Goal: Task Accomplishment & Management: Manage account settings

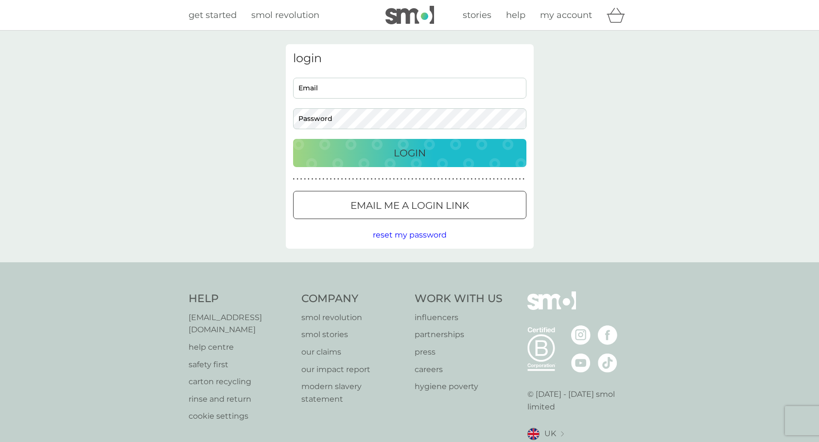
click at [343, 91] on input "Email" at bounding box center [409, 88] width 233 height 21
type input "helen_skinner@hotmail.com"
click at [293, 139] on button "Login" at bounding box center [409, 153] width 233 height 28
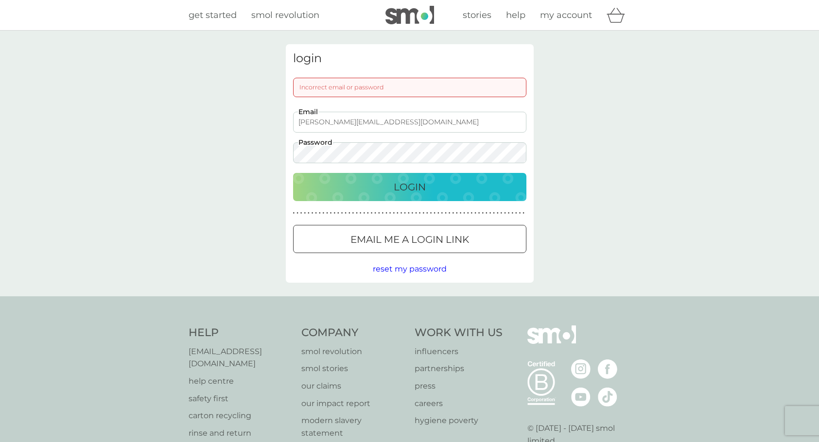
click at [411, 189] on p "Login" at bounding box center [410, 187] width 32 height 16
click at [415, 271] on span "reset my password" at bounding box center [410, 268] width 74 height 9
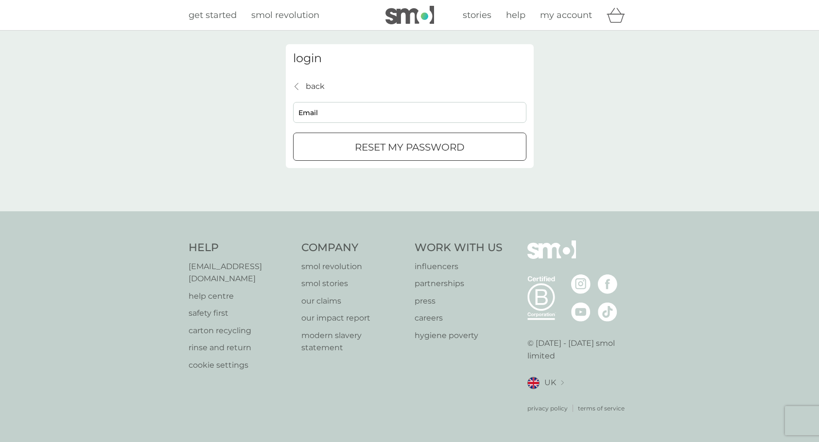
click at [365, 116] on input "Email" at bounding box center [409, 112] width 233 height 21
type input "helen_skinner@hotmail.com"
click at [403, 150] on div "submit" at bounding box center [409, 147] width 35 height 10
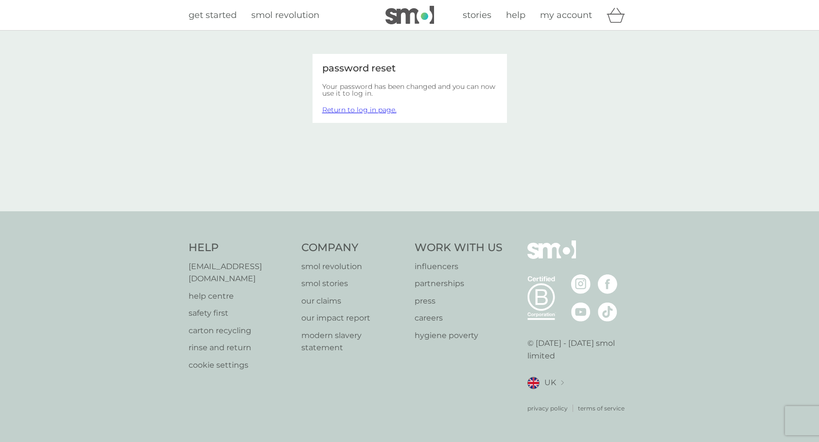
click at [363, 109] on link "Return to log in page." at bounding box center [359, 109] width 74 height 9
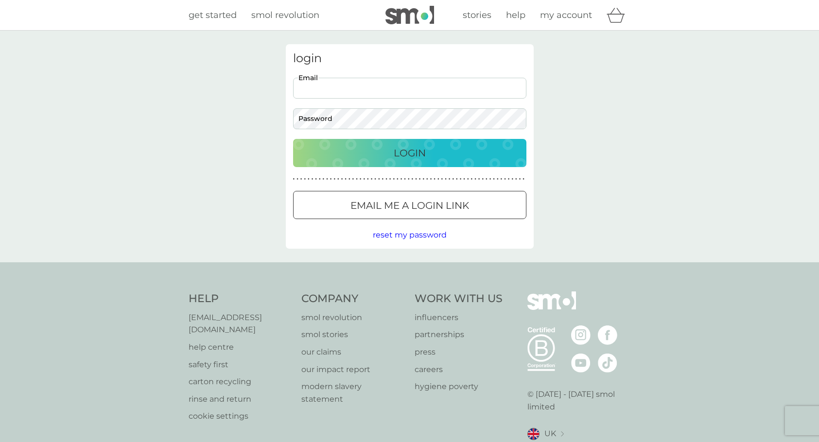
click at [341, 95] on input "Email" at bounding box center [409, 88] width 233 height 21
type input "helen_skinner@hotmail.com"
click at [401, 150] on p "Login" at bounding box center [410, 153] width 32 height 16
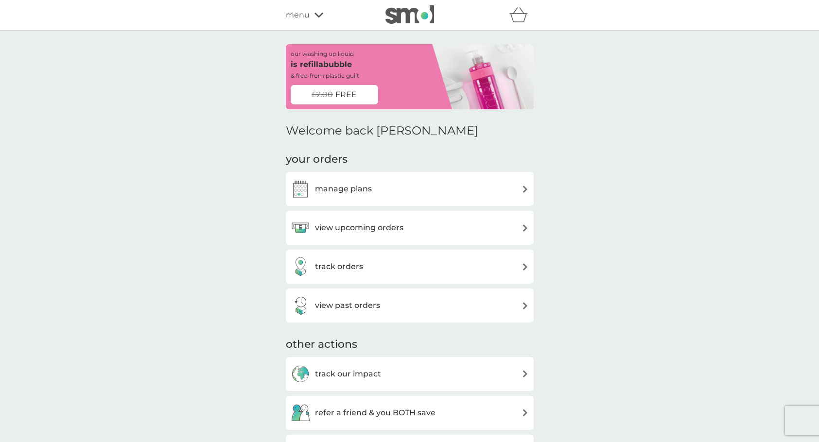
click at [379, 228] on h3 "view upcoming orders" at bounding box center [359, 228] width 88 height 13
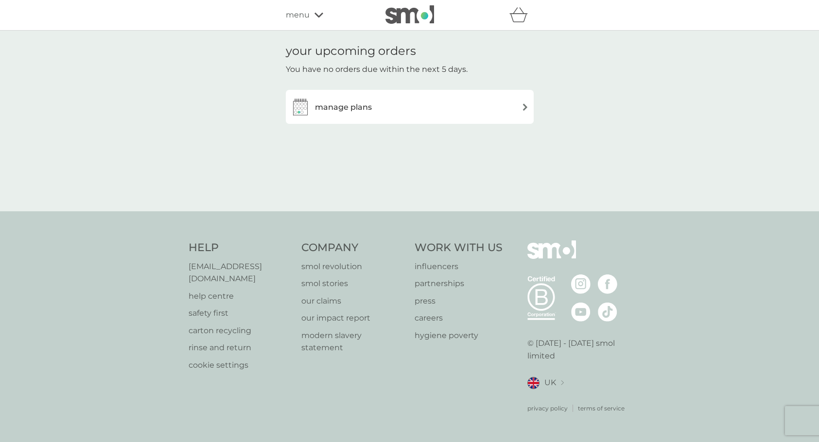
click at [347, 107] on h3 "manage plans" at bounding box center [343, 107] width 57 height 13
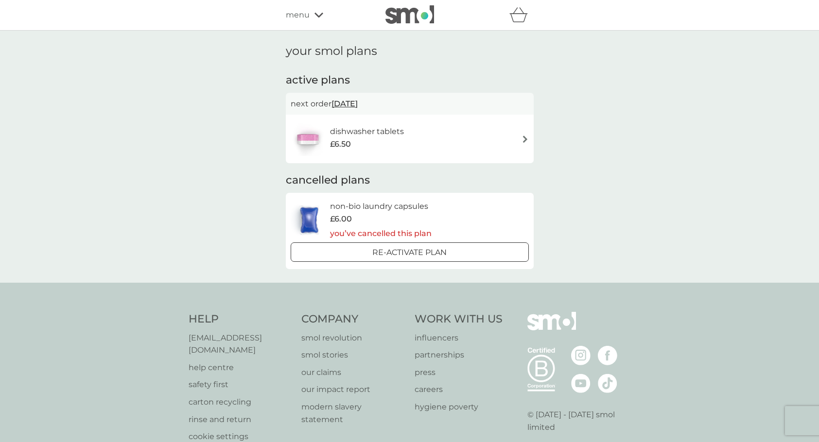
click at [395, 128] on h6 "dishwasher tablets" at bounding box center [367, 131] width 74 height 13
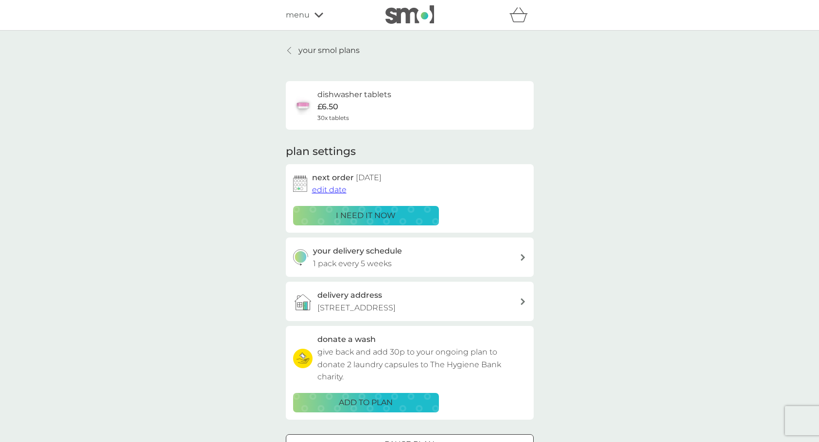
click at [336, 191] on span "edit date" at bounding box center [329, 189] width 35 height 9
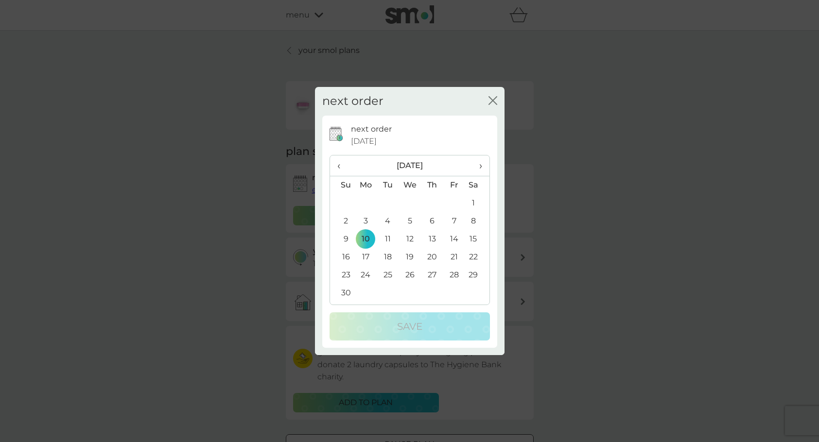
click at [481, 167] on span "›" at bounding box center [477, 166] width 10 height 20
click at [366, 221] on td "8" at bounding box center [366, 221] width 22 height 18
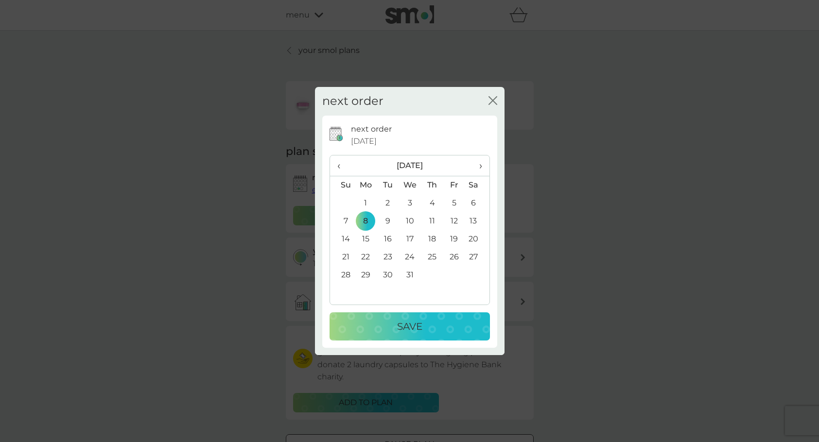
click at [415, 326] on p "Save" at bounding box center [409, 327] width 25 height 16
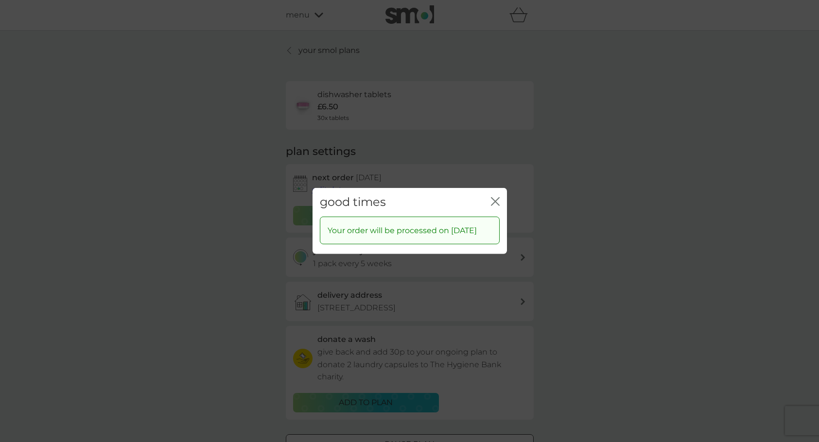
click at [492, 198] on icon "close" at bounding box center [493, 202] width 4 height 8
